Goal: Transaction & Acquisition: Purchase product/service

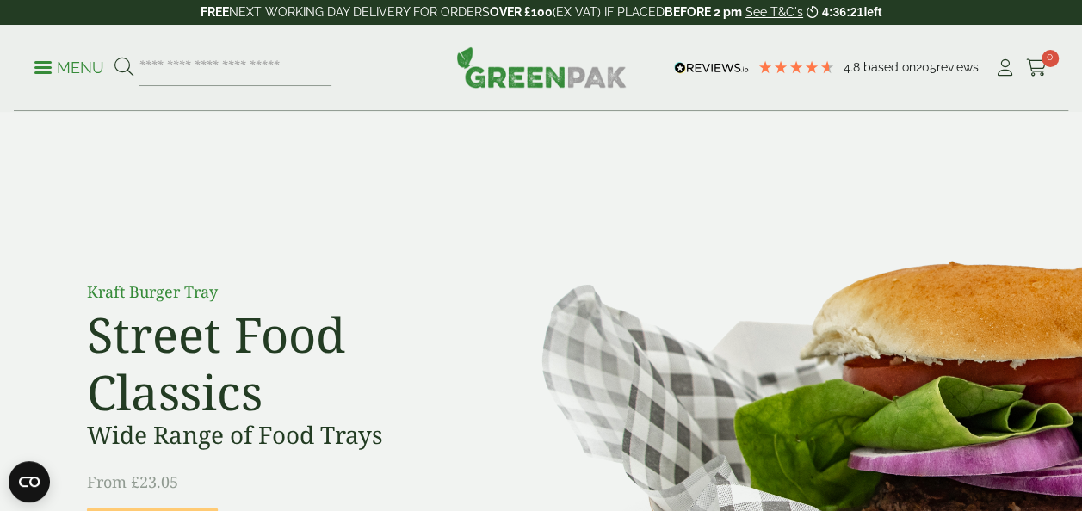
click at [52, 61] on p "Menu" at bounding box center [69, 68] width 70 height 21
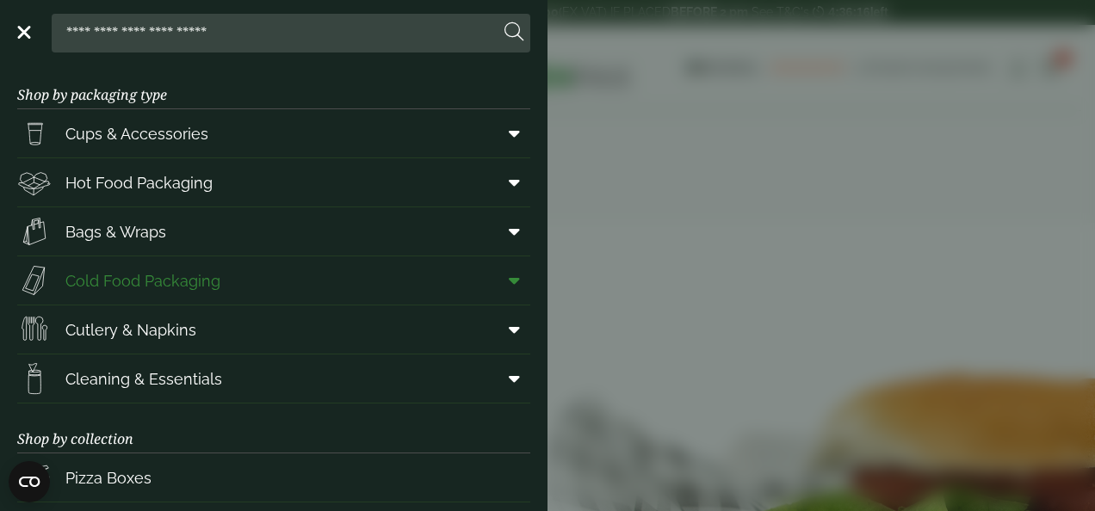
click at [205, 293] on span "Cold Food Packaging" at bounding box center [118, 280] width 203 height 34
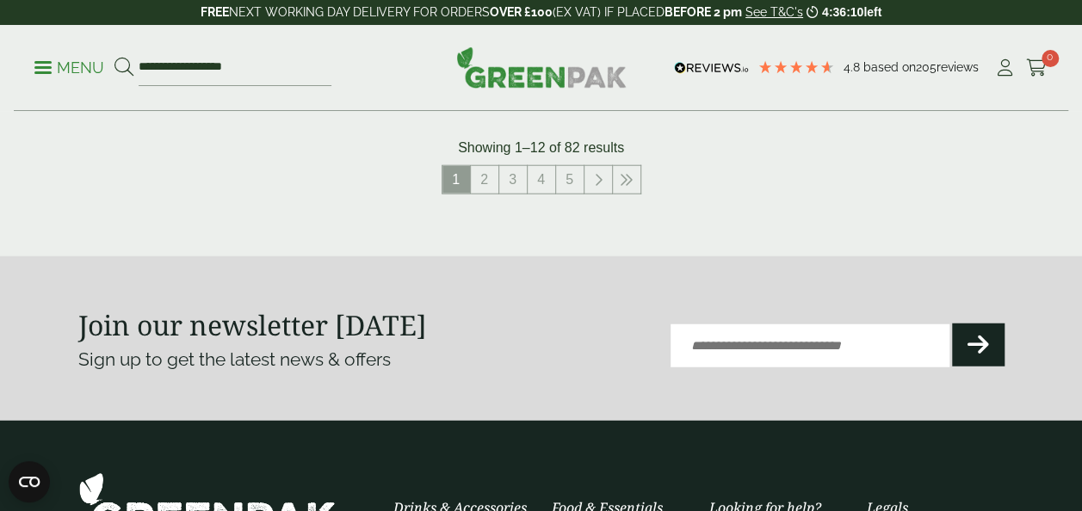
scroll to position [2120, 0]
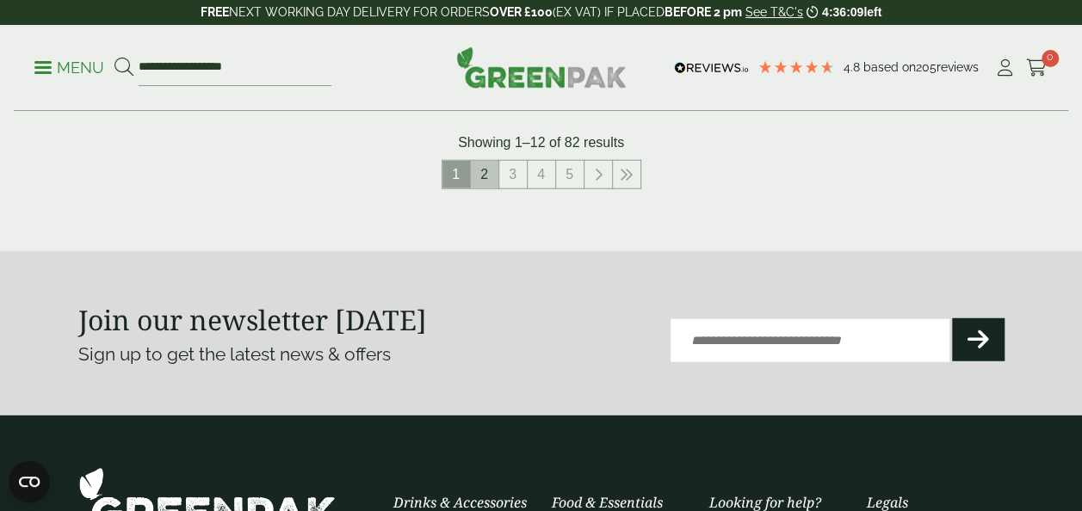
click at [476, 183] on link "2" at bounding box center [485, 175] width 28 height 28
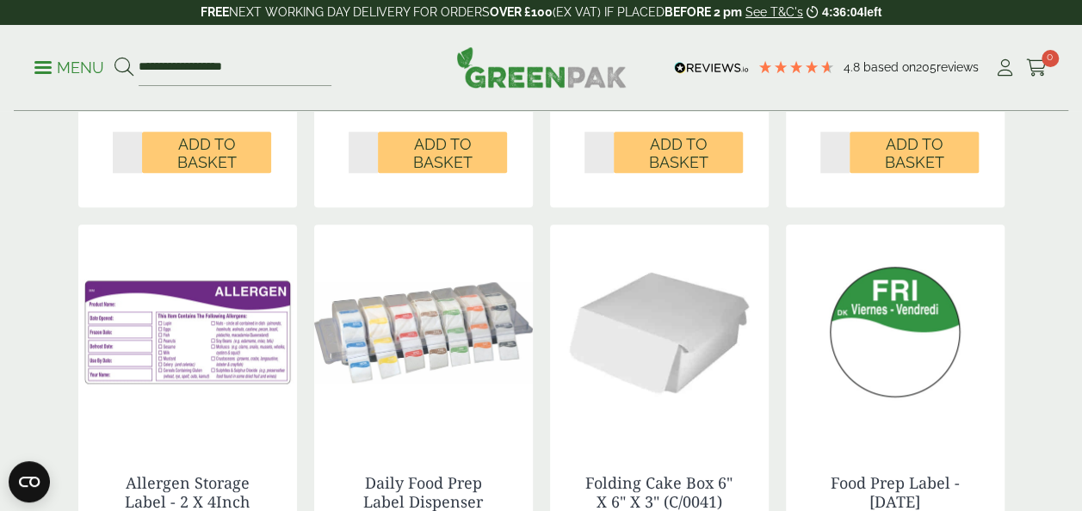
scroll to position [866, 0]
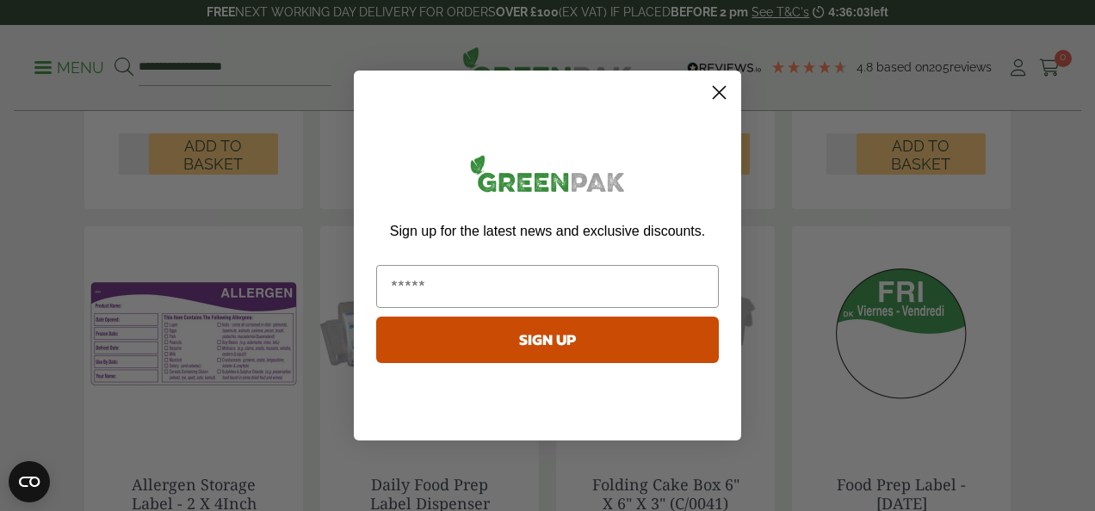
click at [709, 98] on circle "Close dialog" at bounding box center [719, 92] width 28 height 28
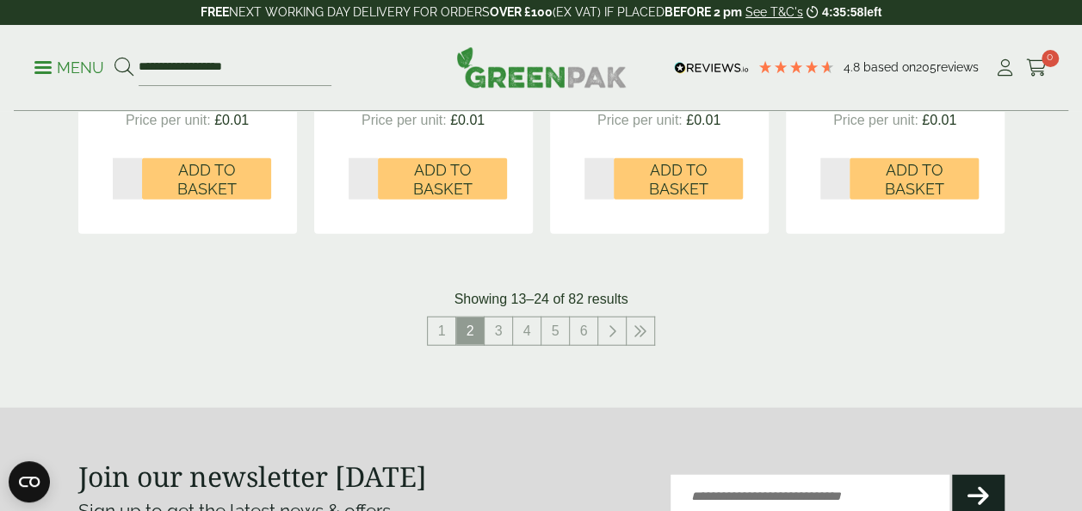
scroll to position [2077, 0]
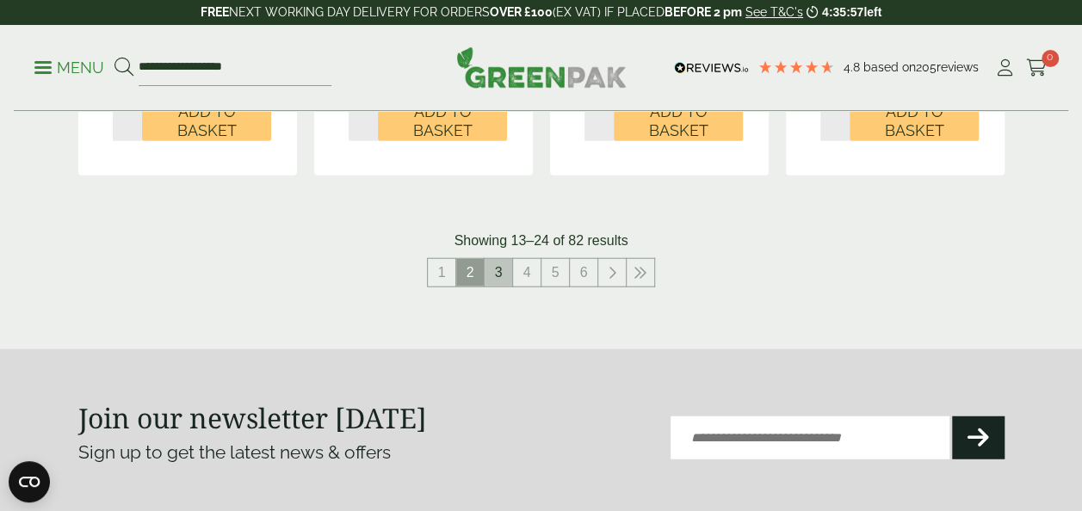
click at [493, 270] on link "3" at bounding box center [499, 273] width 28 height 28
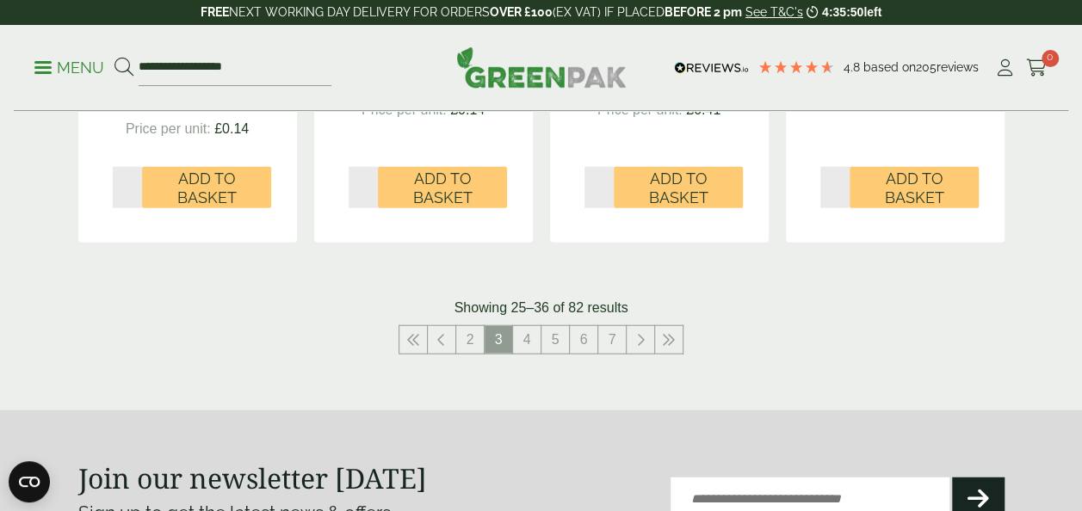
scroll to position [1978, 0]
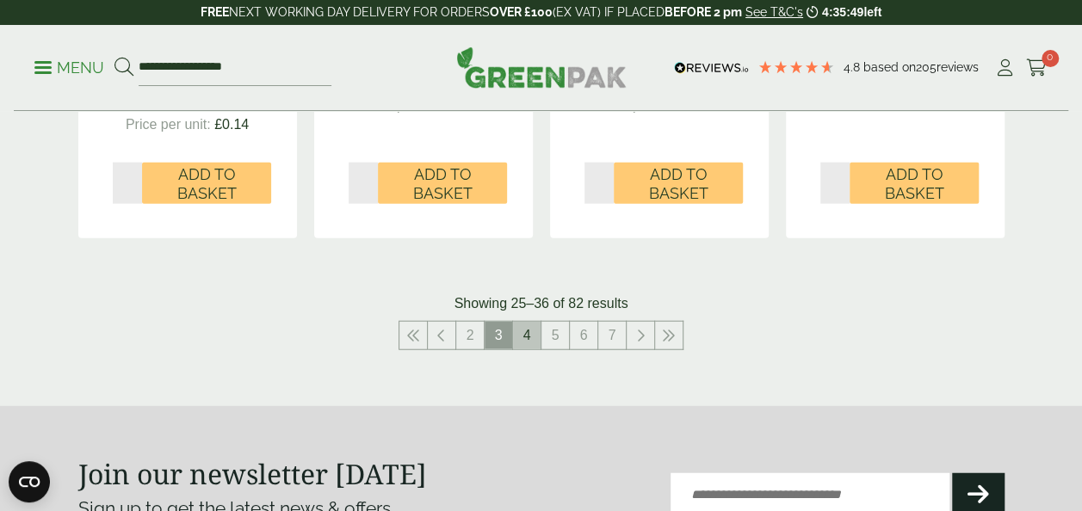
click at [522, 344] on link "4" at bounding box center [527, 336] width 28 height 28
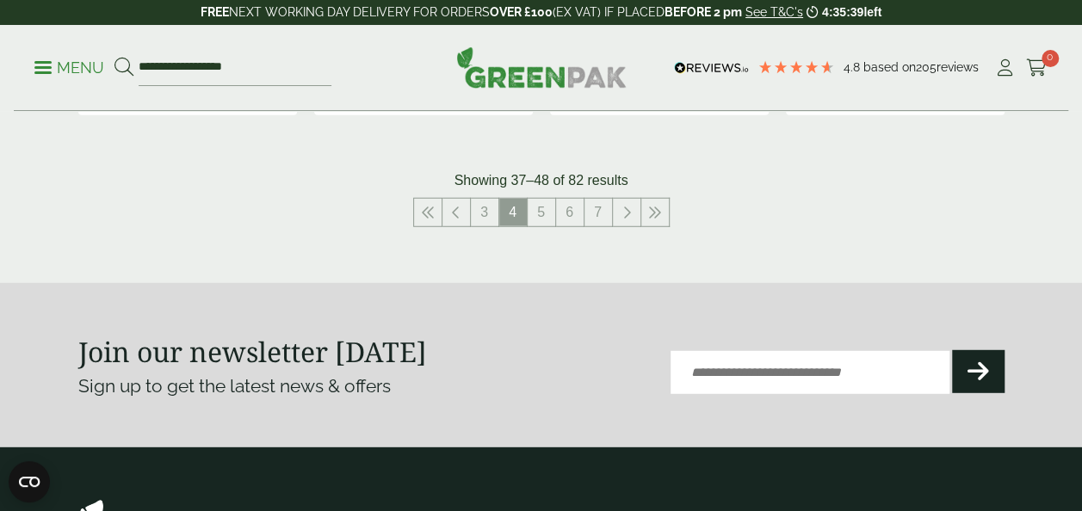
scroll to position [2209, 0]
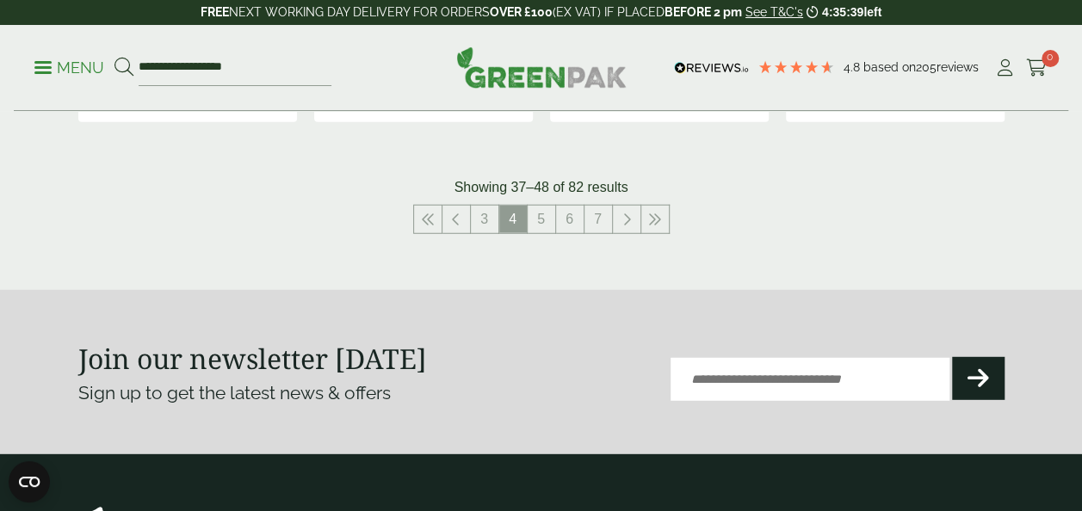
click at [961, 359] on button "Submit" at bounding box center [978, 378] width 53 height 43
click at [528, 220] on link "5" at bounding box center [542, 220] width 28 height 28
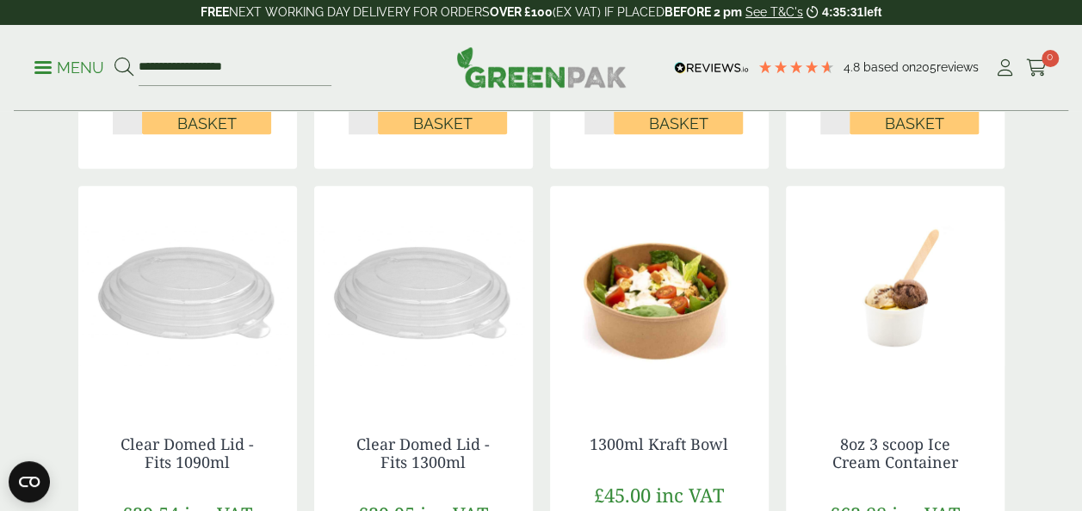
scroll to position [746, 0]
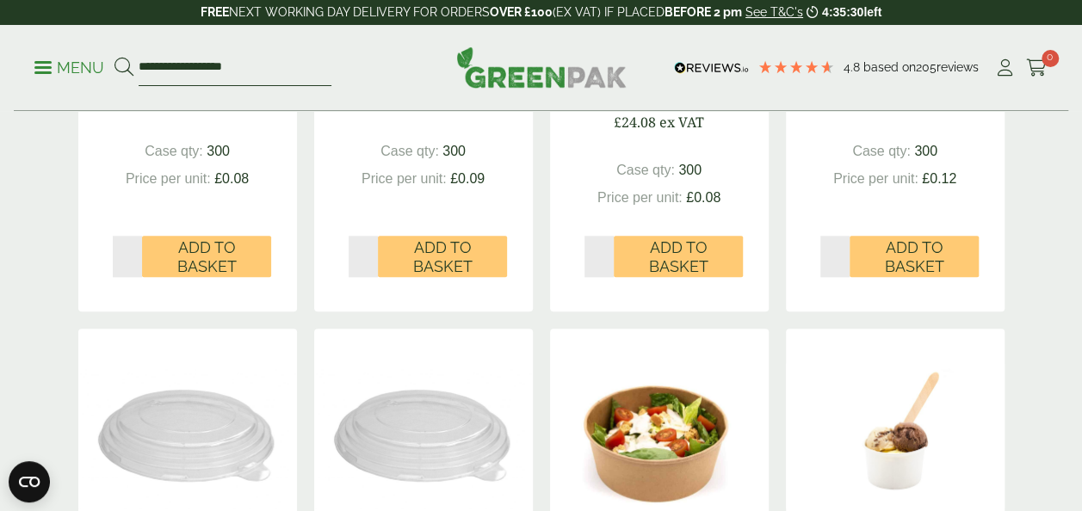
click at [238, 70] on input "**********" at bounding box center [235, 68] width 193 height 36
click at [282, 72] on input "**********" at bounding box center [235, 68] width 193 height 36
type input "*"
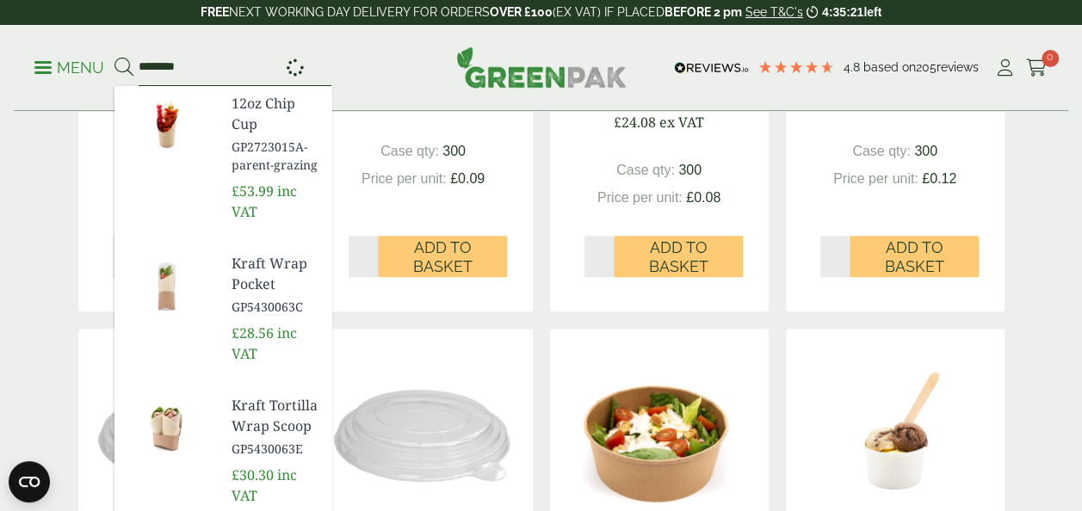
type input "********"
click at [115, 57] on button at bounding box center [124, 68] width 19 height 22
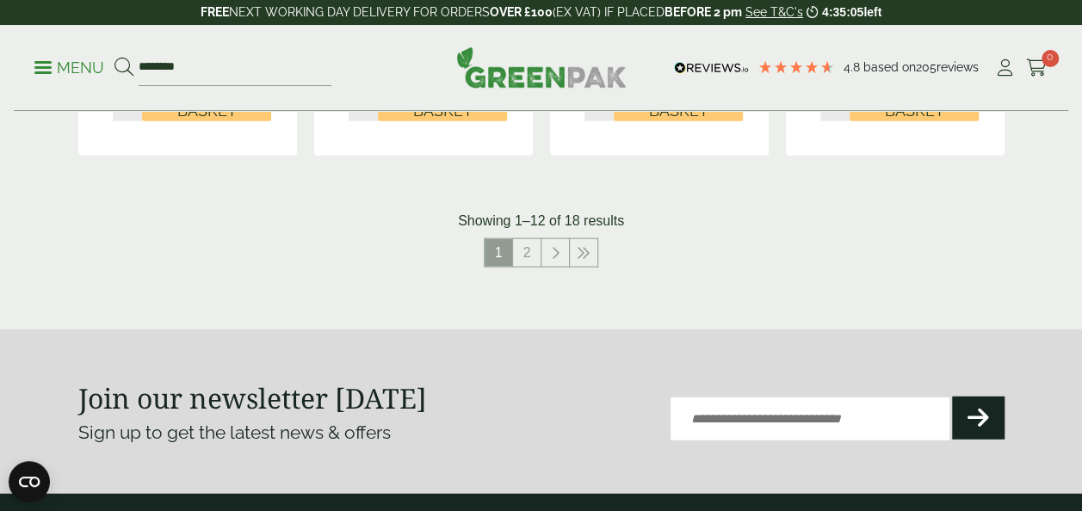
scroll to position [1949, 0]
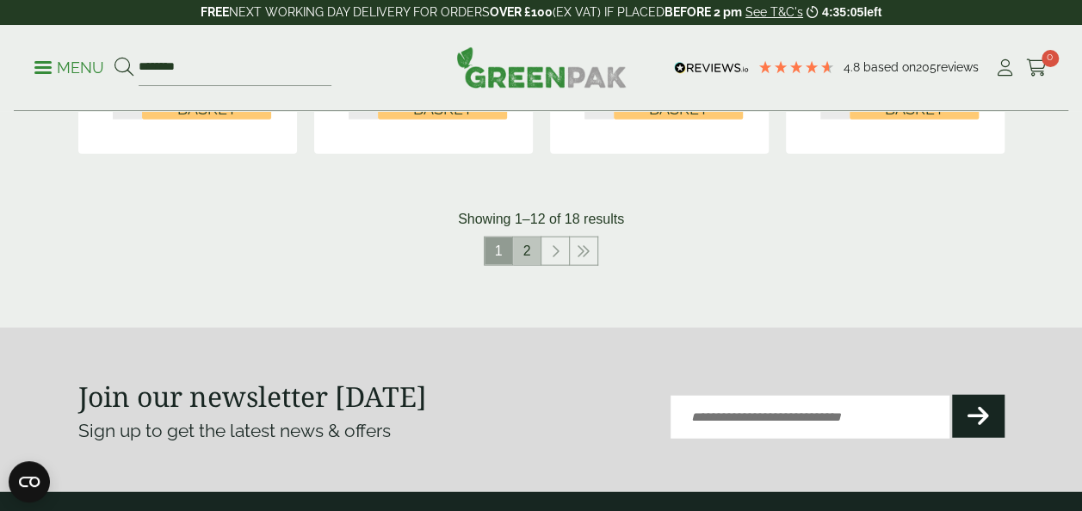
click at [521, 238] on link "2" at bounding box center [527, 252] width 28 height 28
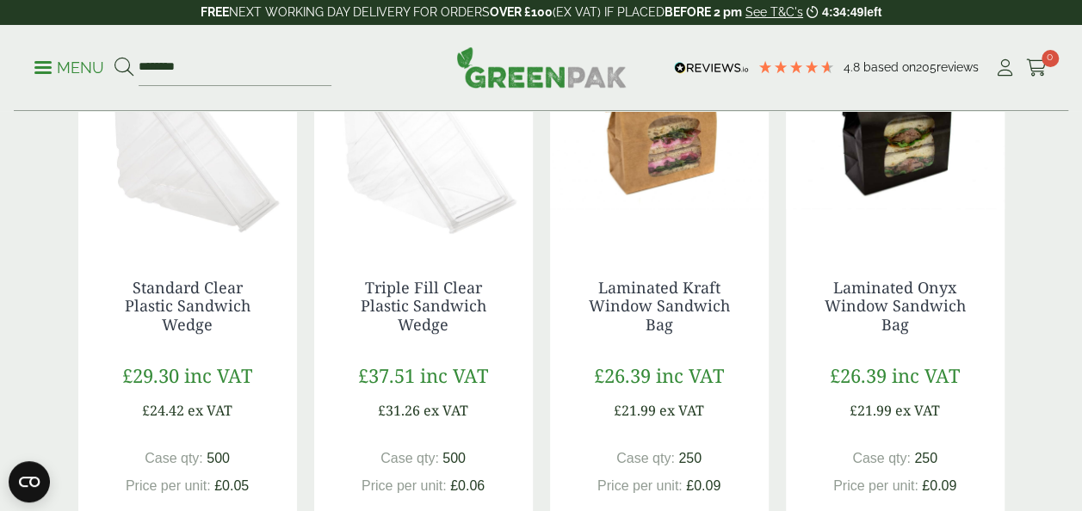
scroll to position [317, 0]
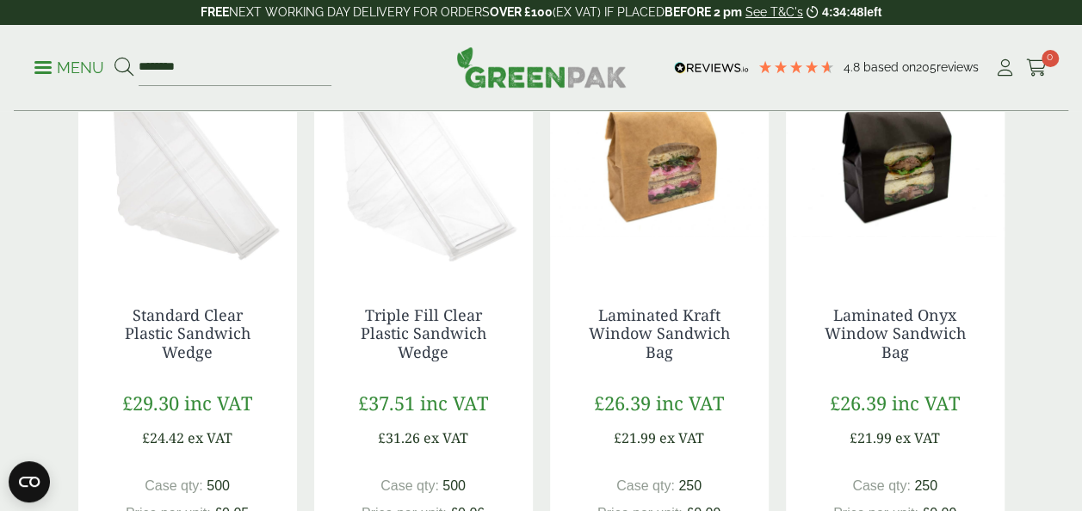
click at [656, 186] on img at bounding box center [659, 164] width 219 height 215
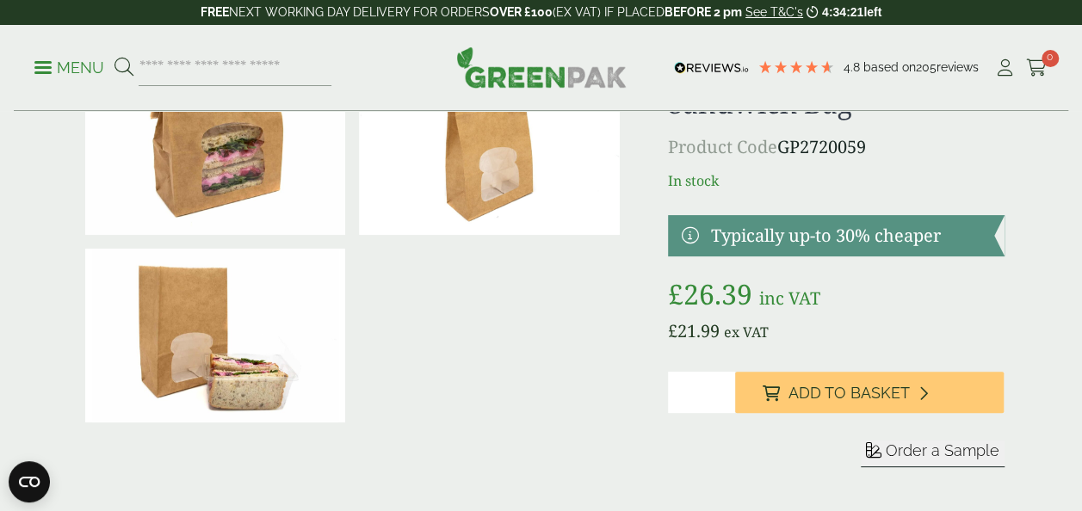
scroll to position [117, 0]
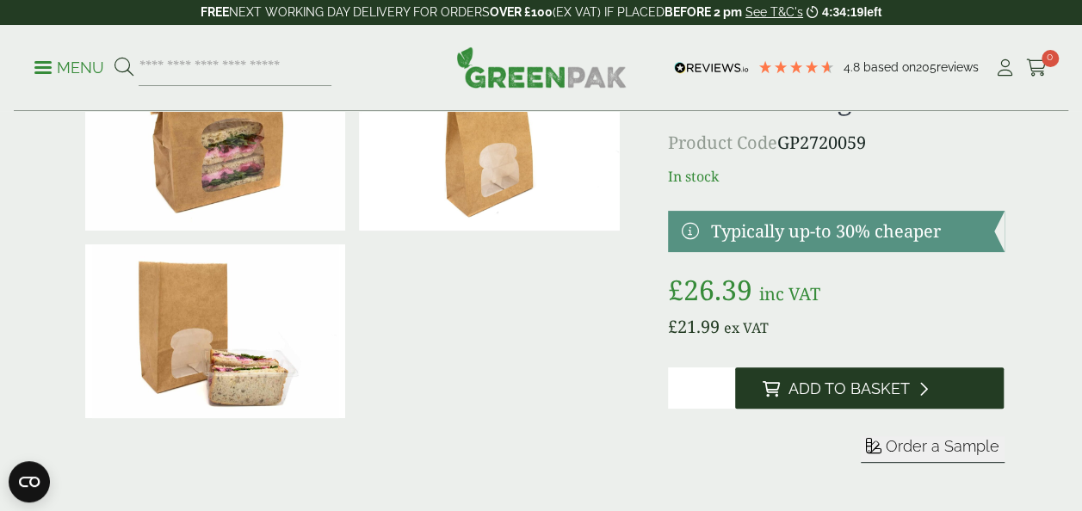
click at [919, 389] on icon at bounding box center [923, 388] width 9 height 15
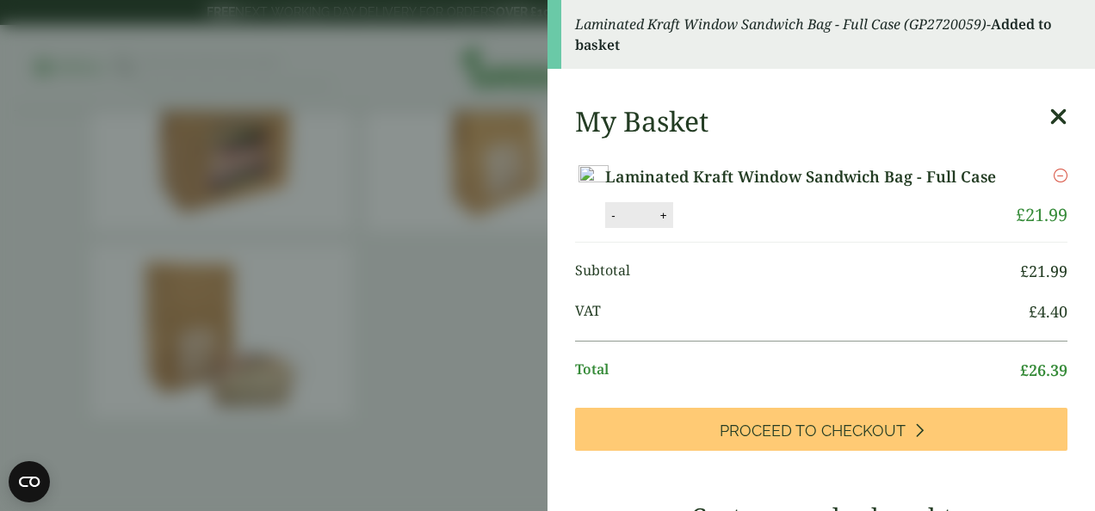
click at [1049, 123] on icon at bounding box center [1058, 117] width 18 height 24
